Goal: Obtain resource: Download file/media

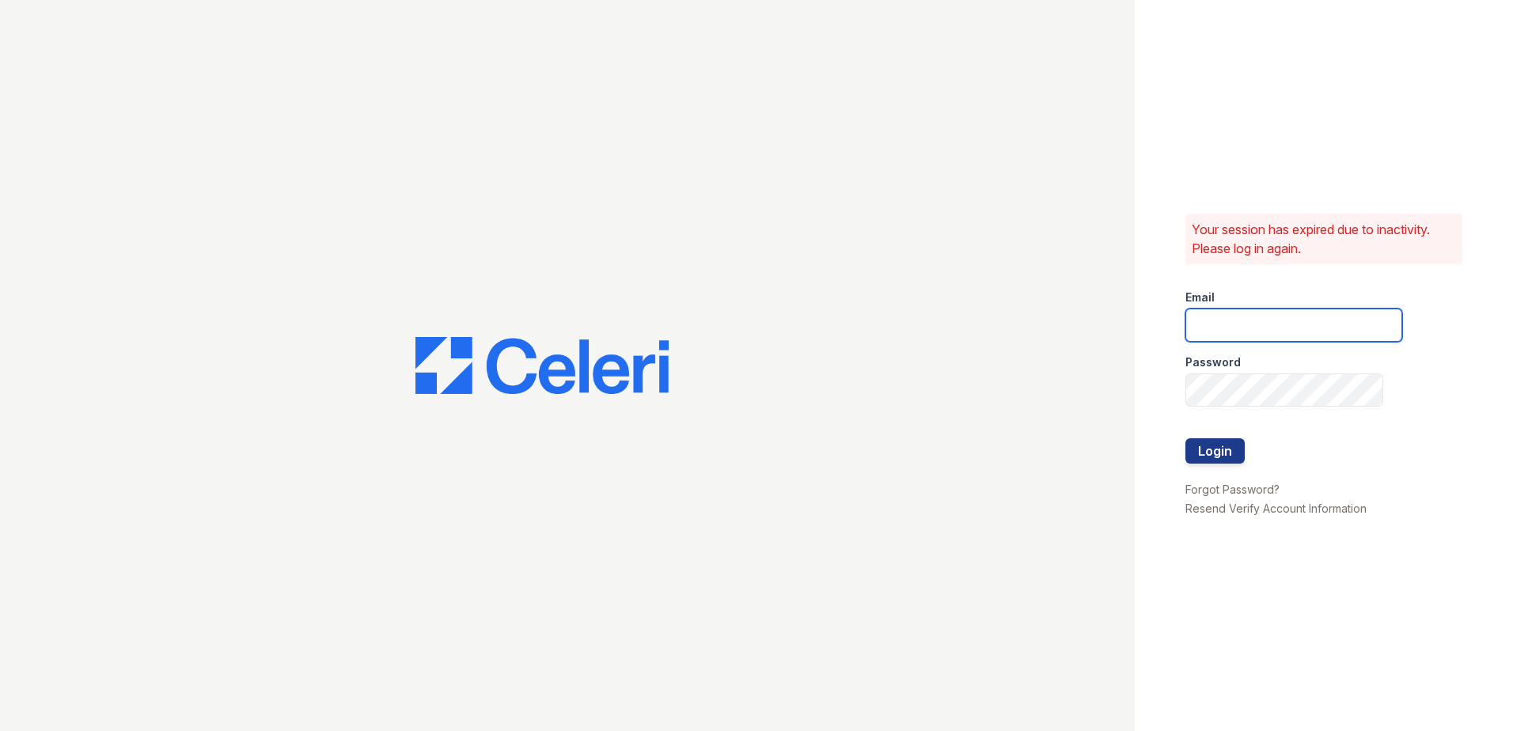
type input "[PERSON_NAME][EMAIL_ADDRESS][PERSON_NAME][DOMAIN_NAME]"
drag, startPoint x: 1210, startPoint y: 437, endPoint x: 1215, endPoint y: 446, distance: 9.9
click at [1211, 439] on form "Email [PERSON_NAME][EMAIL_ADDRESS][PERSON_NAME][DOMAIN_NAME] Password Login" at bounding box center [1293, 378] width 217 height 203
click at [1215, 446] on button "Login" at bounding box center [1214, 450] width 59 height 25
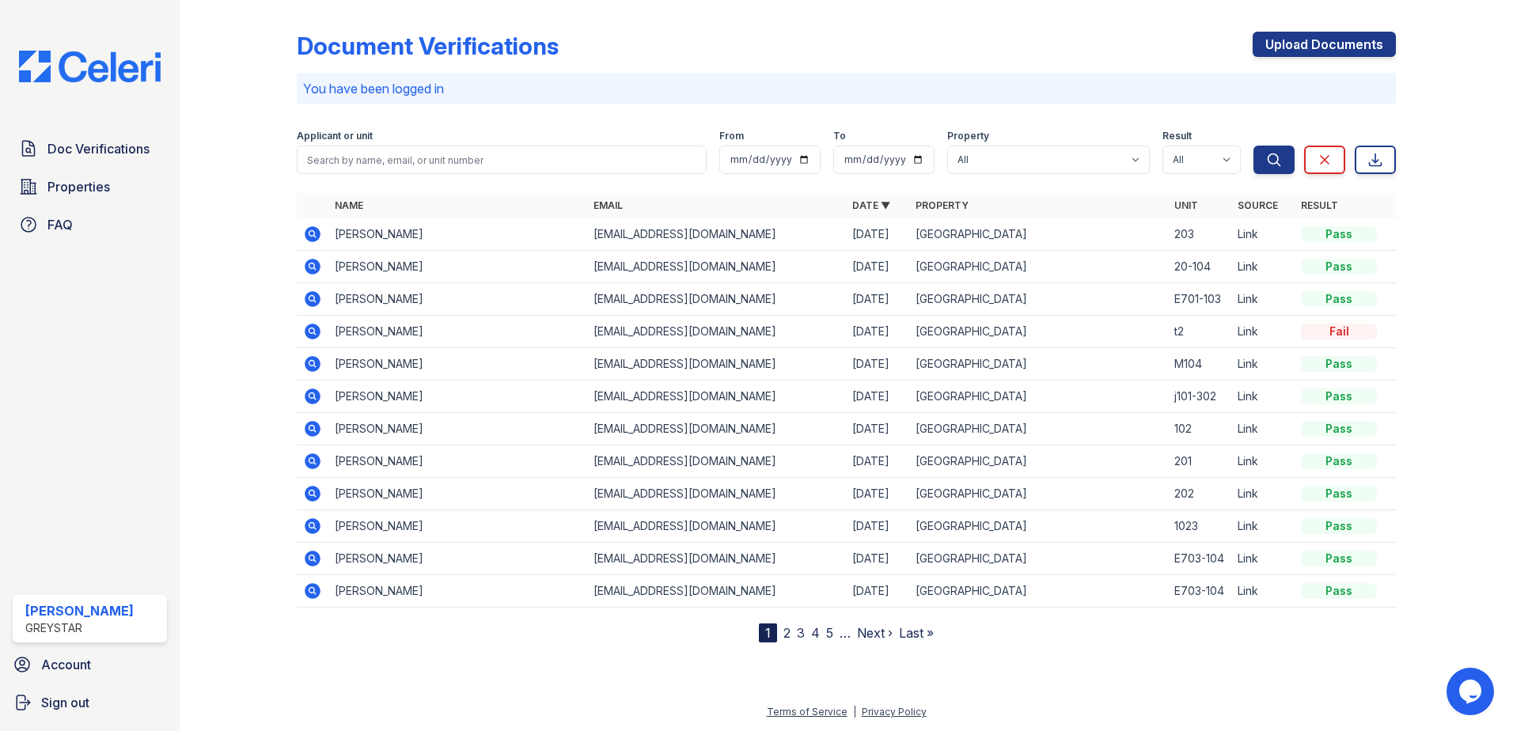
click at [309, 268] on icon at bounding box center [313, 267] width 16 height 16
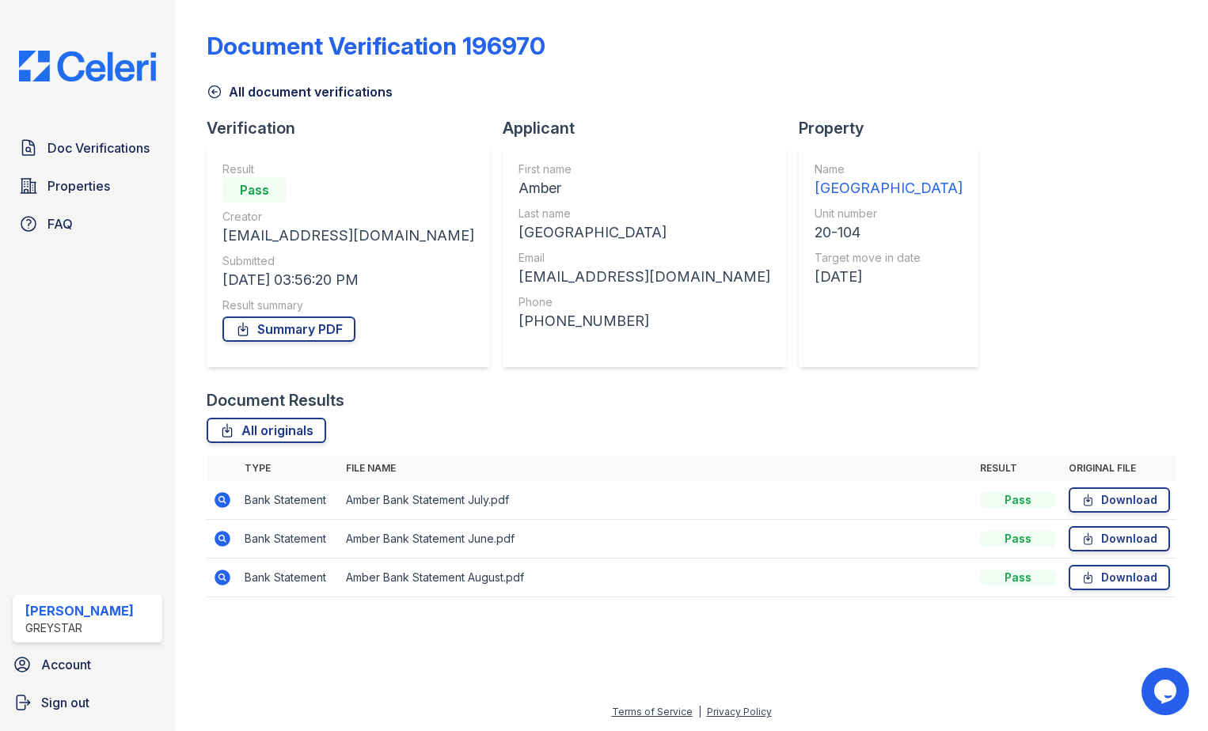
drag, startPoint x: 1130, startPoint y: 575, endPoint x: 1205, endPoint y: 315, distance: 270.2
click at [1130, 575] on link "Download" at bounding box center [1118, 577] width 101 height 25
click at [1147, 537] on link "Download" at bounding box center [1118, 538] width 101 height 25
click at [1133, 495] on link "Download" at bounding box center [1118, 499] width 101 height 25
click at [294, 334] on link "Summary PDF" at bounding box center [288, 329] width 133 height 25
